Goal: Transaction & Acquisition: Obtain resource

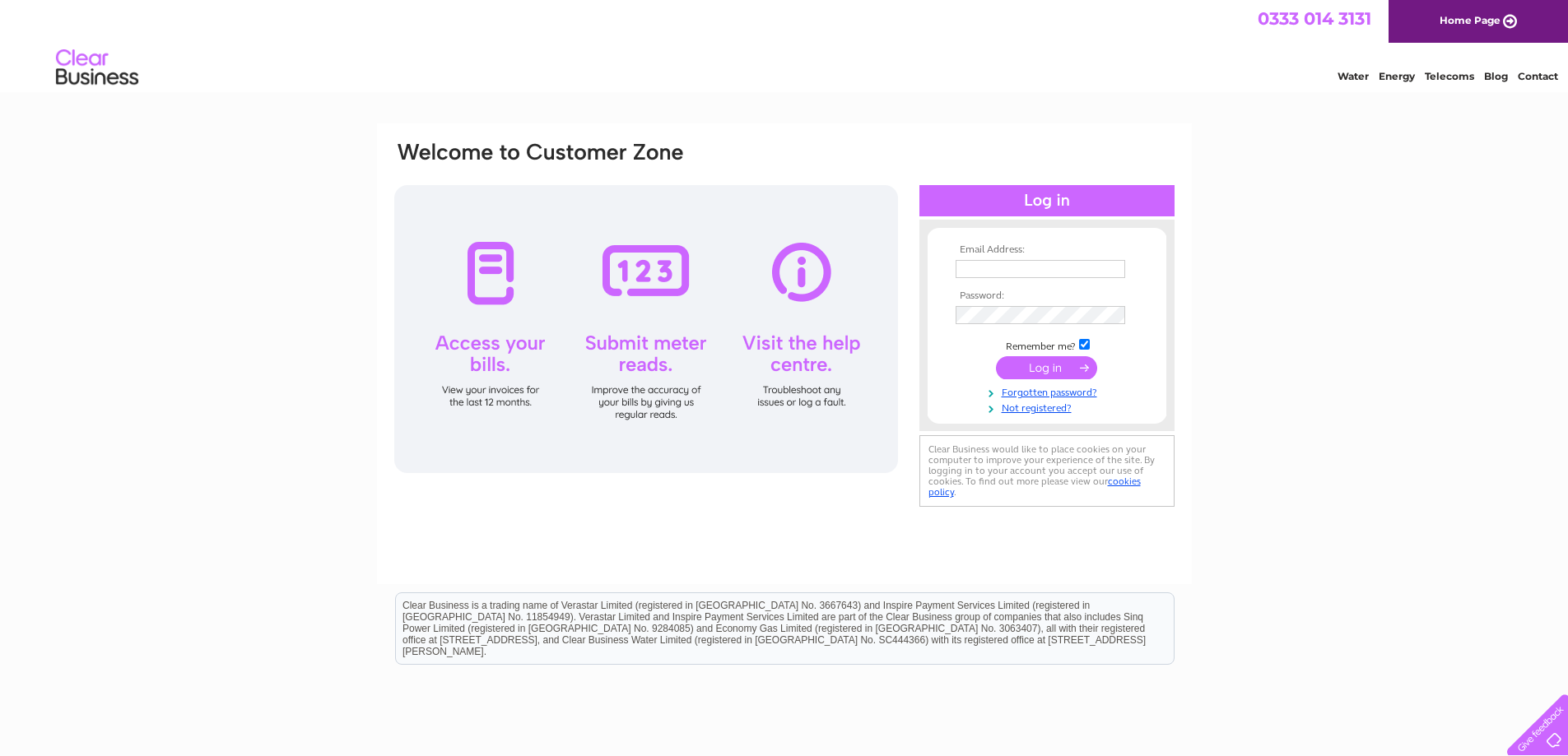
click at [1037, 269] on input "text" at bounding box center [1040, 268] width 169 height 18
paste input "QMAccounts@speirsgumley.com"
type input "QMAccounts@speirsgumley.com"
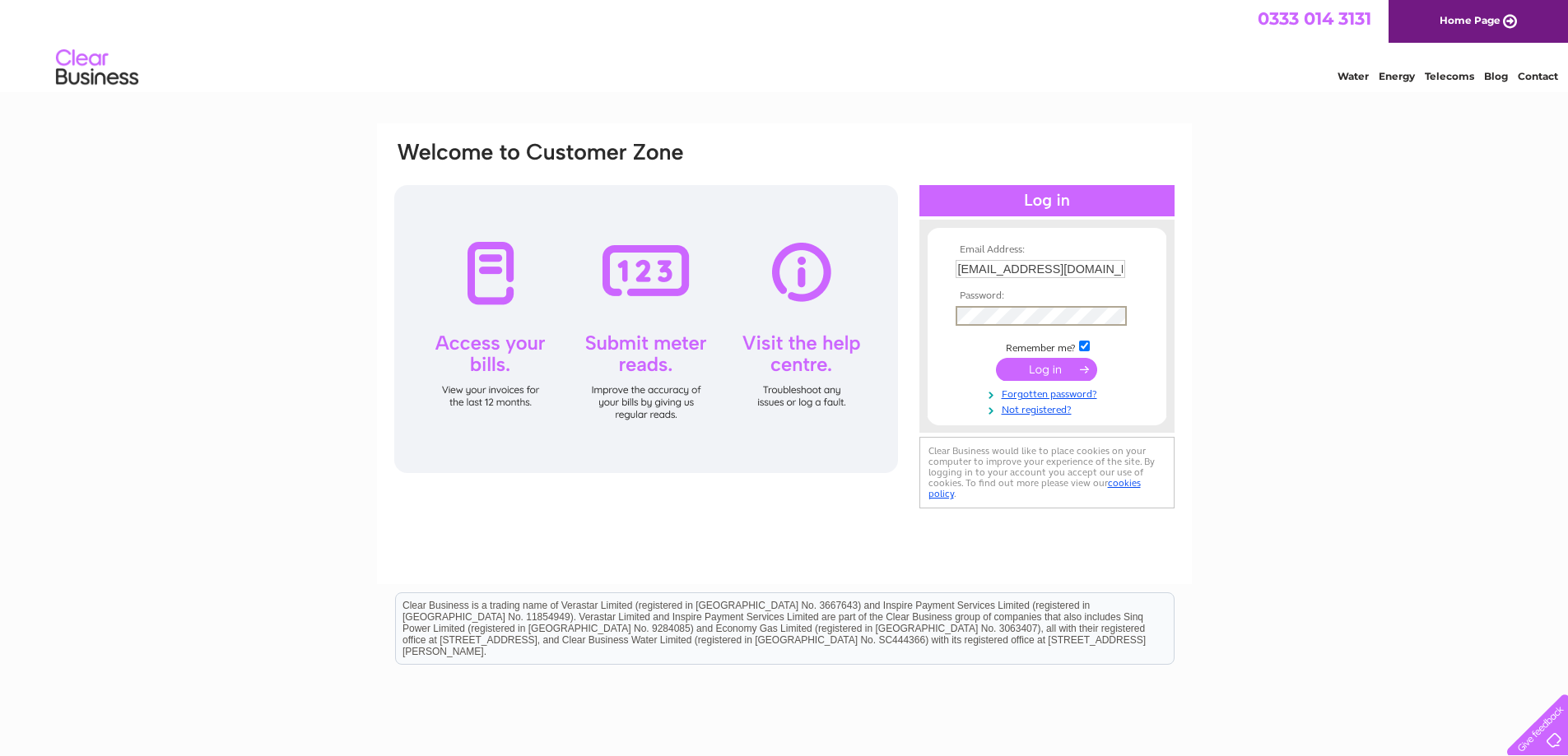
click at [1048, 370] on input "submit" at bounding box center [1046, 370] width 101 height 23
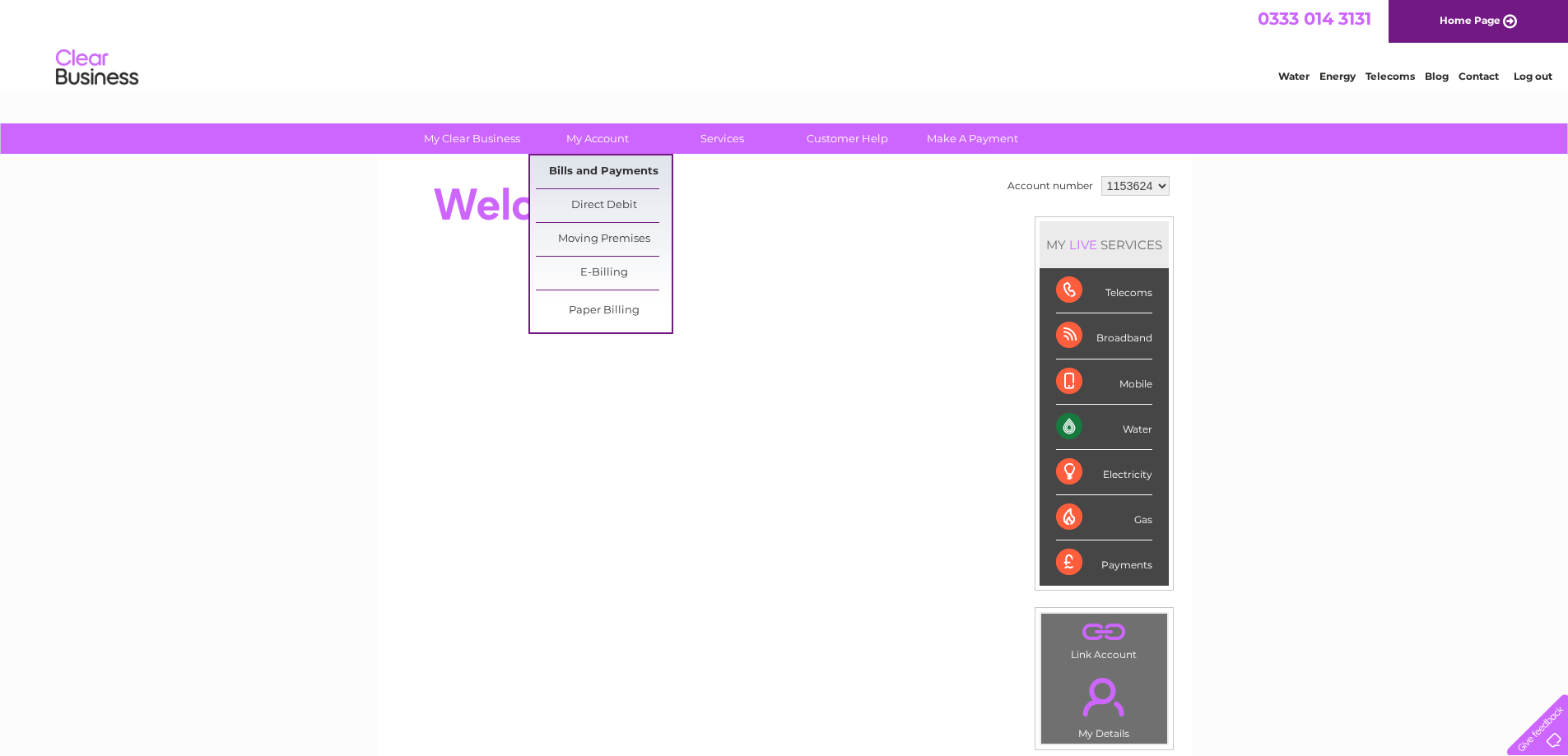
click at [598, 170] on link "Bills and Payments" at bounding box center [604, 172] width 136 height 33
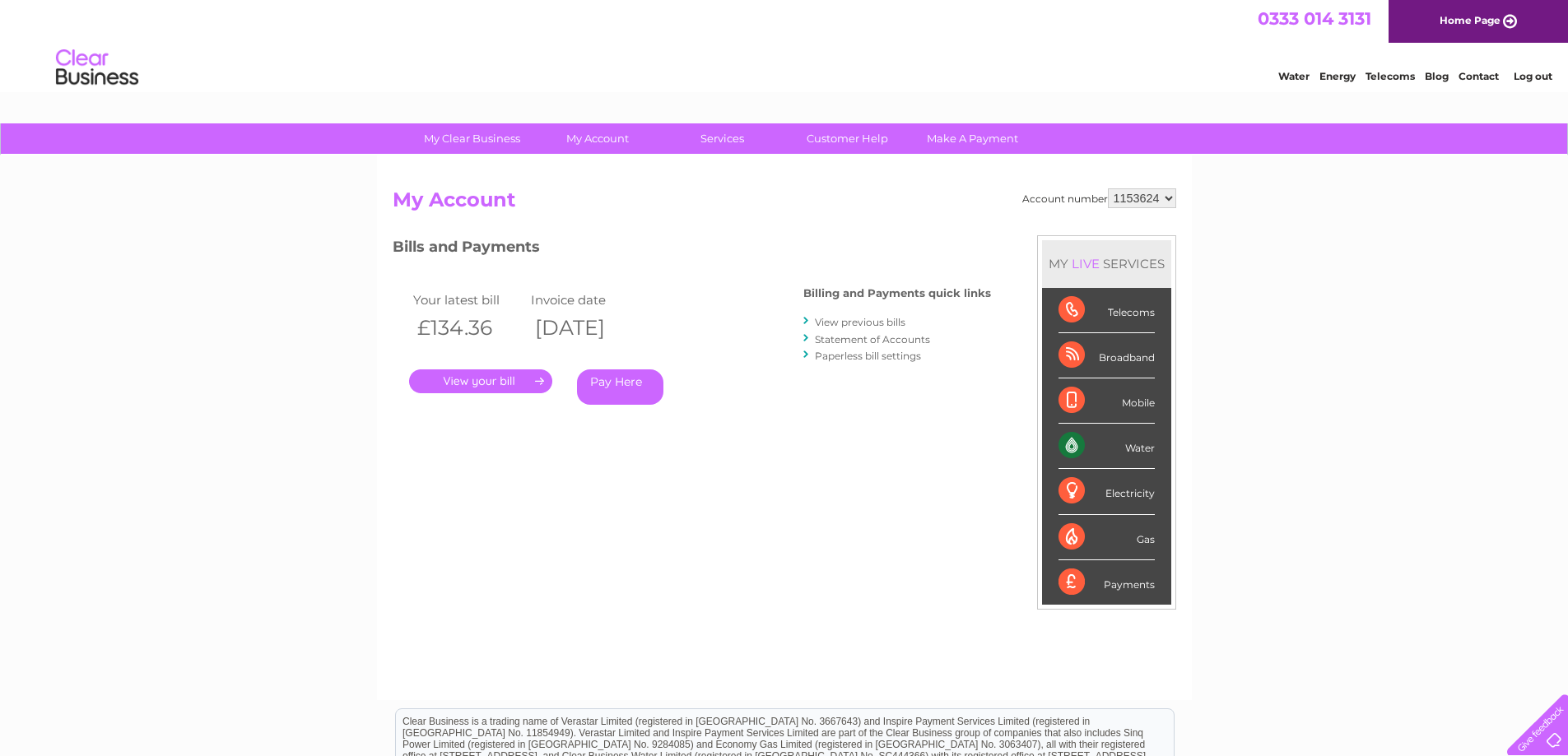
click at [485, 375] on link "." at bounding box center [480, 381] width 143 height 24
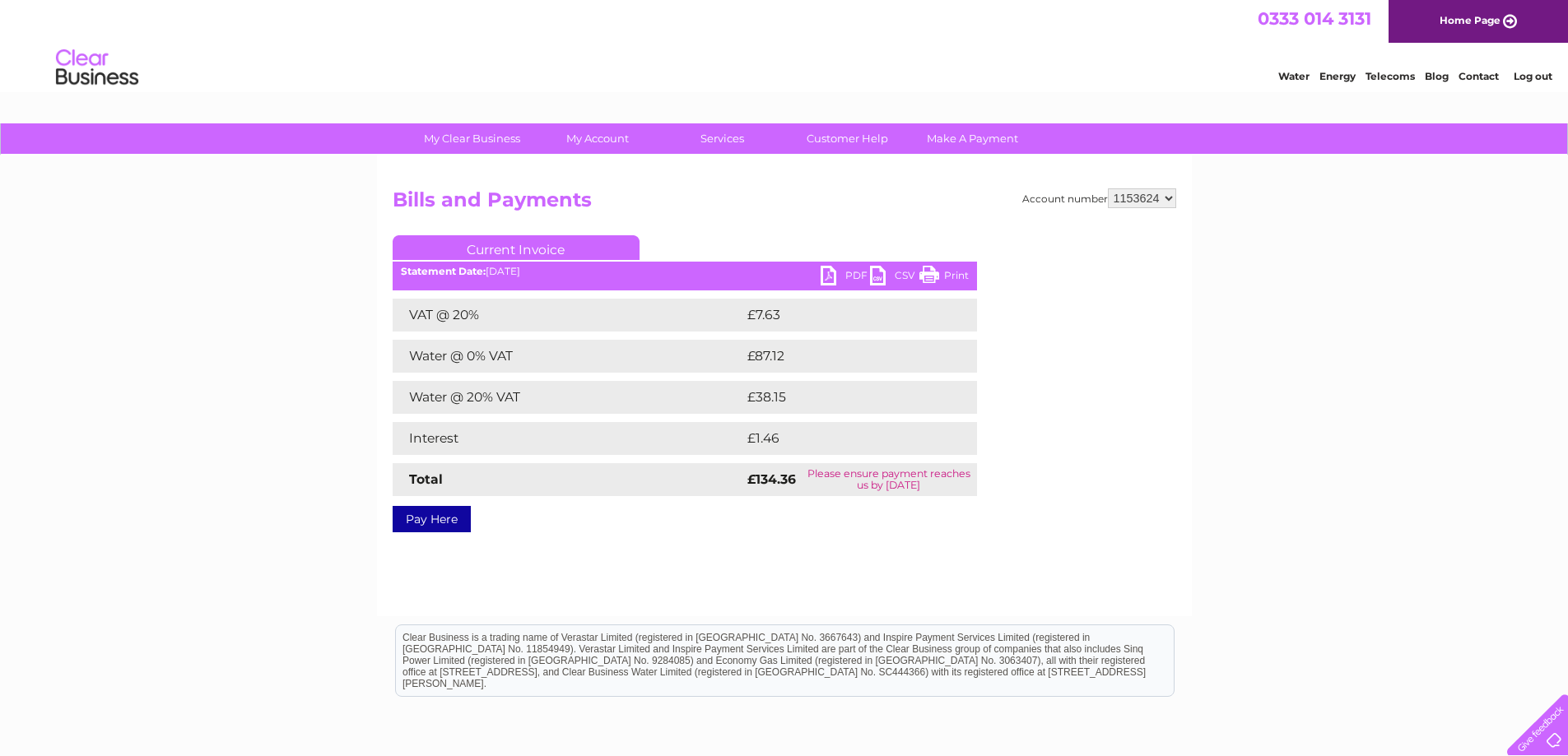
click at [840, 275] on link "PDF" at bounding box center [844, 277] width 49 height 24
click at [157, 533] on div "My Clear Business Login Details My Details My Preferences Link Account My Accou…" at bounding box center [784, 511] width 1568 height 774
click at [842, 274] on link "PDF" at bounding box center [844, 277] width 49 height 24
click at [1045, 495] on div "Account number 1153624 Bills and Payments Current Invoice PDF CSV Print £7.63" at bounding box center [784, 357] width 784 height 338
